Goal: Task Accomplishment & Management: Use online tool/utility

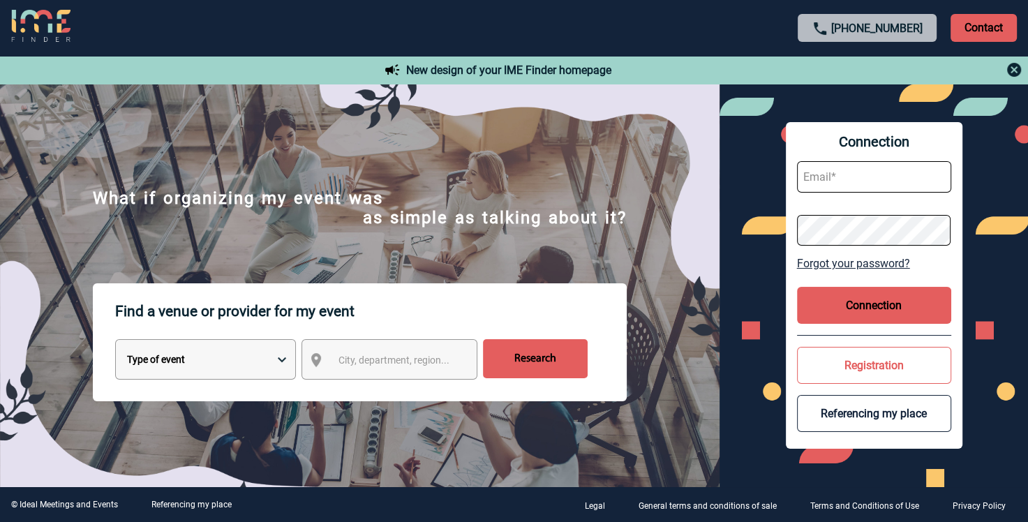
click at [831, 172] on input "text" at bounding box center [874, 176] width 154 height 31
type input "[PERSON_NAME][EMAIL_ADDRESS][DOMAIN_NAME]"
click at [860, 308] on button "Connection" at bounding box center [874, 305] width 154 height 37
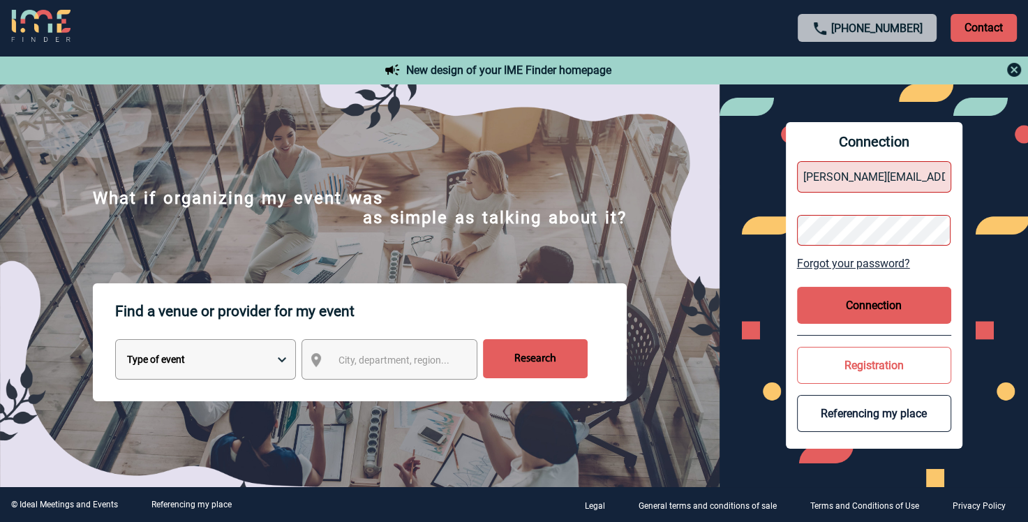
click at [861, 311] on button "Connection" at bounding box center [874, 305] width 154 height 37
click at [276, 364] on select "Type of event Overnight seminar Meeting Group meals Team Building & Animation C…" at bounding box center [205, 359] width 181 height 40
select select "4"
click at [115, 342] on select "Type of event Overnight seminar Meeting Group meals Team Building & Animation C…" at bounding box center [205, 359] width 181 height 40
click at [415, 366] on span "City, department, region..." at bounding box center [393, 360] width 111 height 11
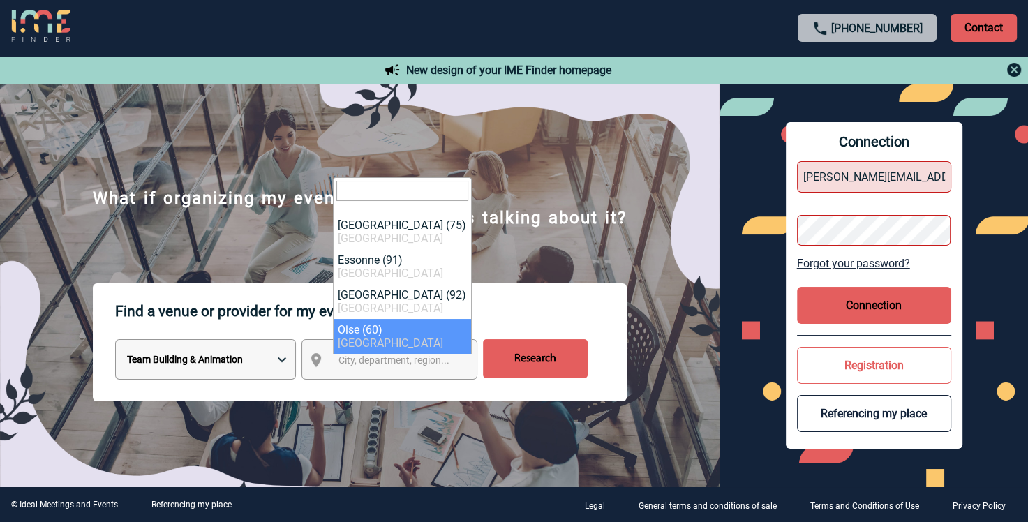
select select "17107"
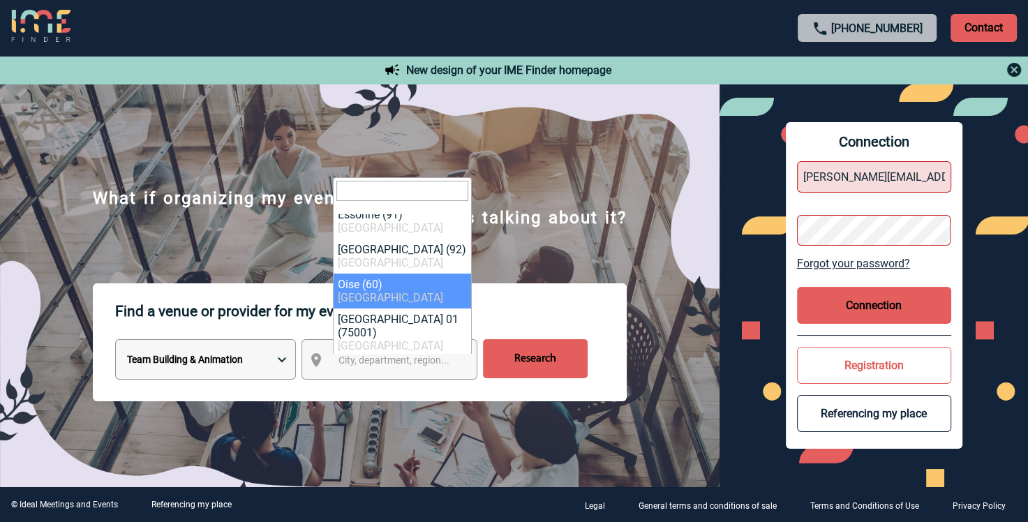
scroll to position [70, 0]
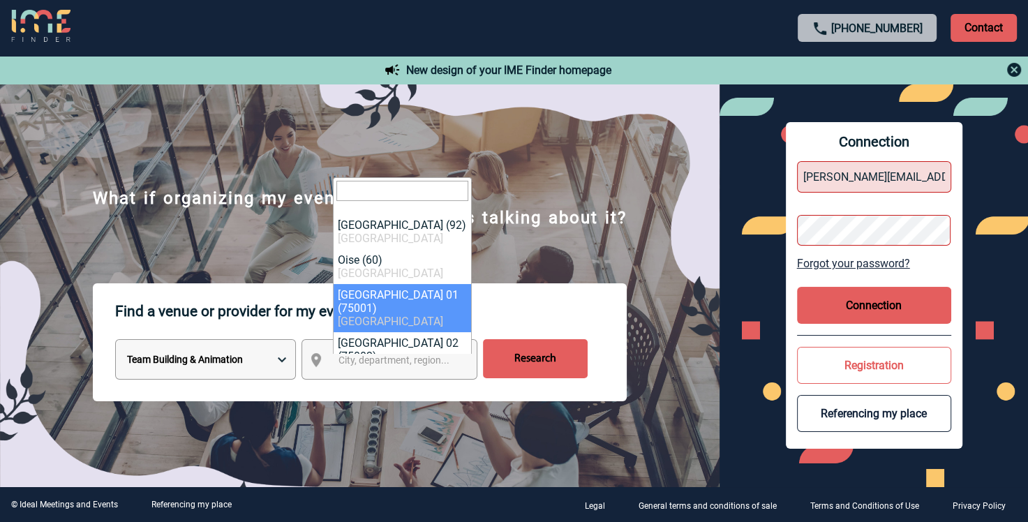
select select "4"
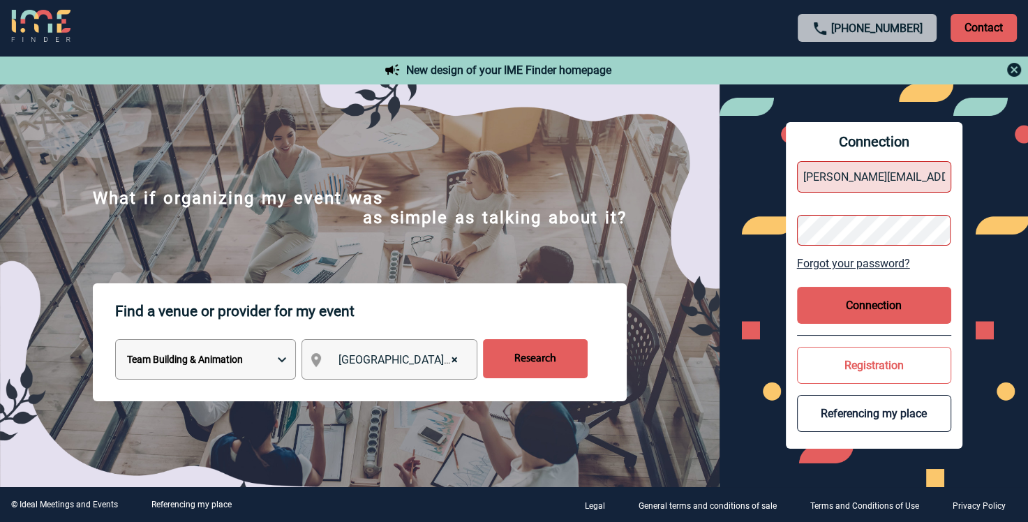
click at [527, 355] on input "Rechercher" at bounding box center [535, 358] width 105 height 39
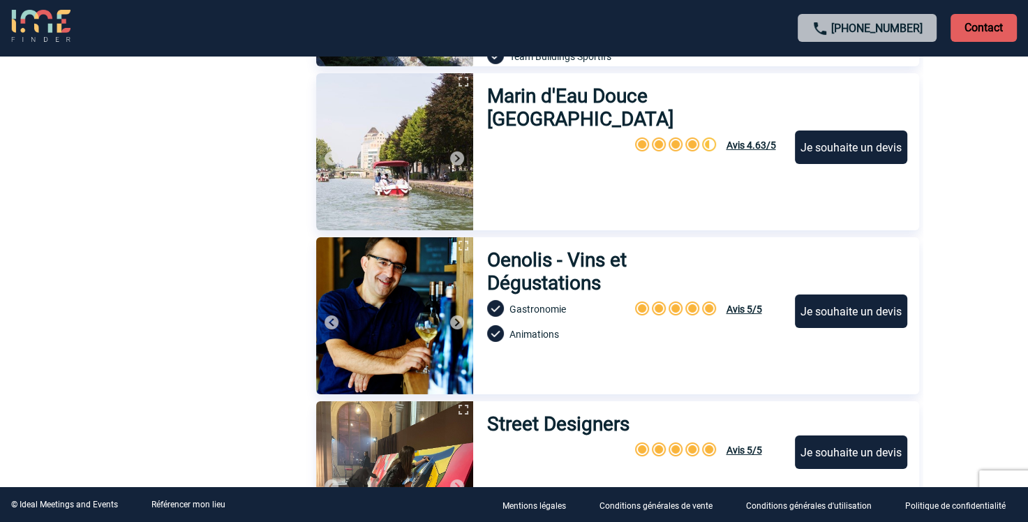
scroll to position [4712, 0]
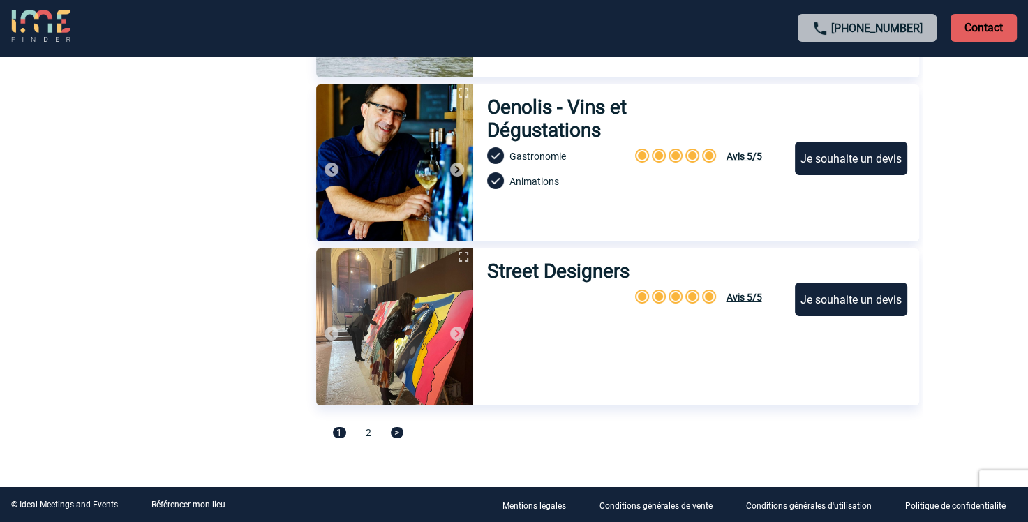
click at [45, 33] on img at bounding box center [40, 27] width 59 height 34
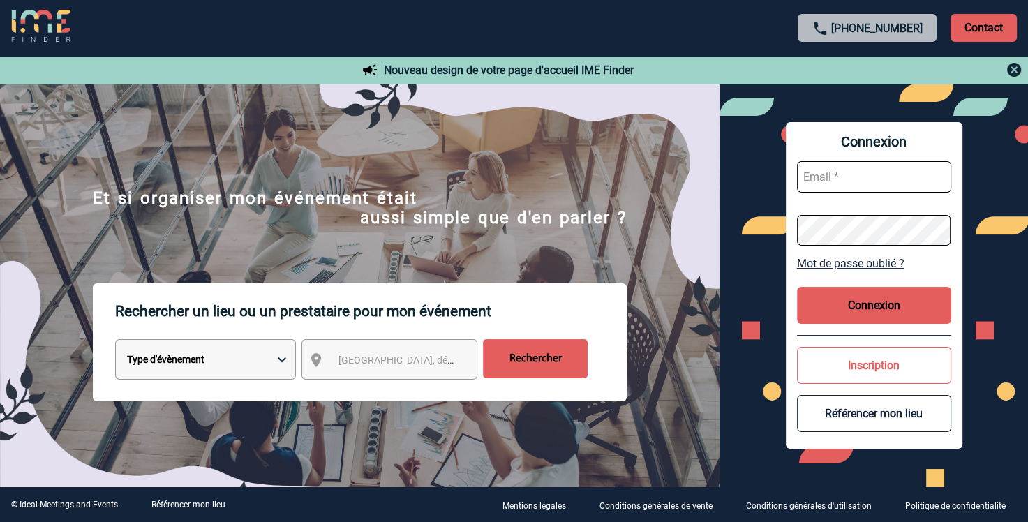
click at [1015, 70] on img at bounding box center [1014, 69] width 17 height 17
